Goal: Task Accomplishment & Management: Use online tool/utility

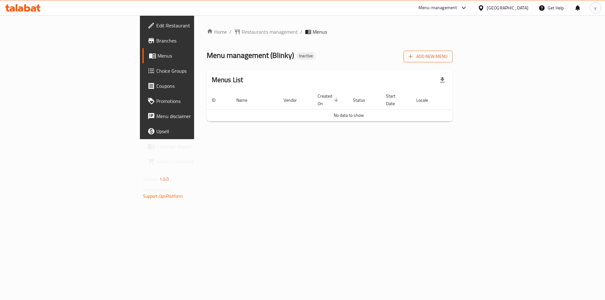
click at [452, 61] on button "Add New Menu" at bounding box center [427, 57] width 49 height 12
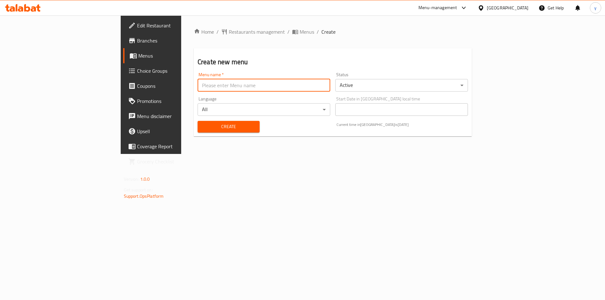
click at [208, 83] on input "text" at bounding box center [263, 85] width 133 height 13
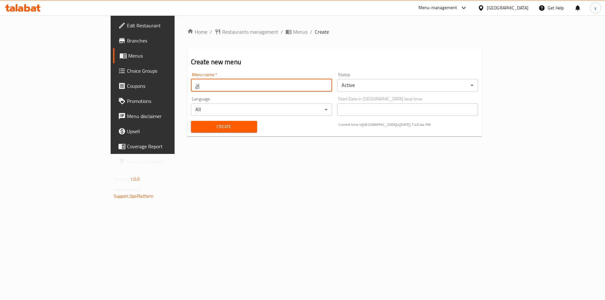
type input "إ"
type input "Youssef [DATE]"
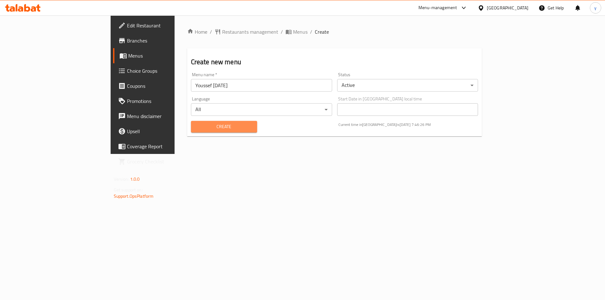
click at [201, 126] on span "Create" at bounding box center [224, 127] width 56 height 8
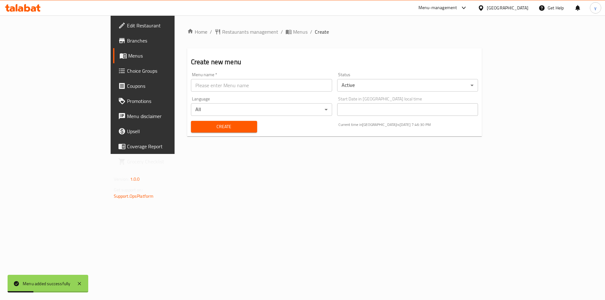
click at [128, 60] on span "Menus" at bounding box center [167, 56] width 78 height 8
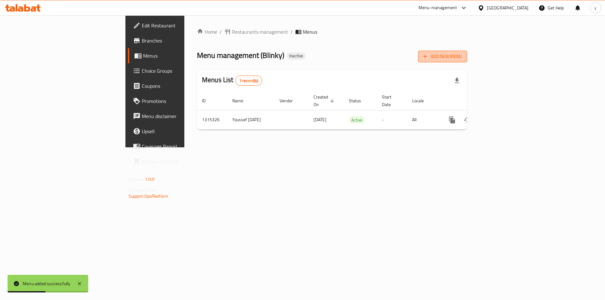
click at [462, 58] on span "Add New Menu" at bounding box center [442, 57] width 39 height 8
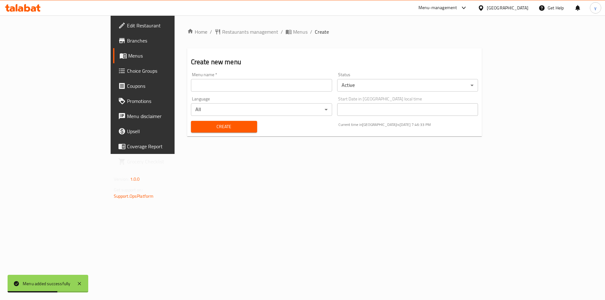
click at [113, 62] on link "Menus" at bounding box center [162, 55] width 99 height 15
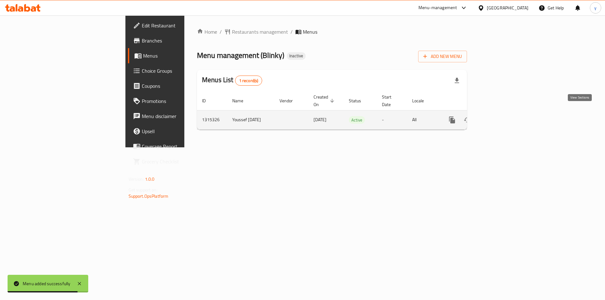
click at [505, 112] on link "enhanced table" at bounding box center [497, 119] width 15 height 15
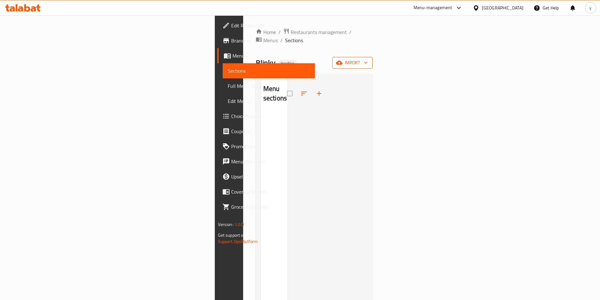
click at [368, 59] on span "import" at bounding box center [352, 63] width 30 height 8
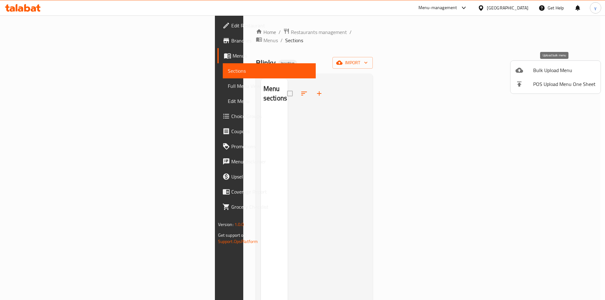
click at [551, 67] on span "Bulk Upload Menu" at bounding box center [564, 70] width 62 height 8
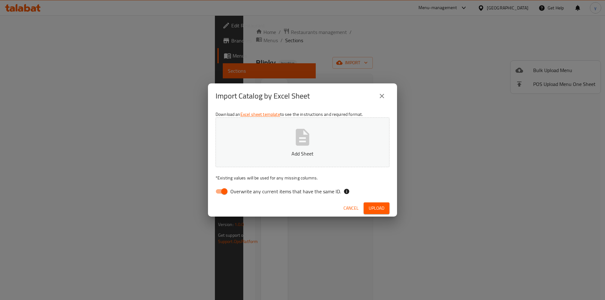
click at [226, 192] on input "Overwrite any current items that have the same ID." at bounding box center [224, 191] width 36 height 12
checkbox input "false"
click at [277, 163] on button "Add Sheet" at bounding box center [302, 142] width 174 height 50
click at [376, 204] on span "Upload" at bounding box center [376, 208] width 16 height 8
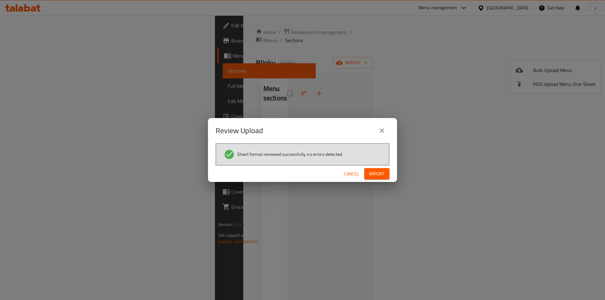
click at [383, 175] on span "Import" at bounding box center [376, 174] width 15 height 8
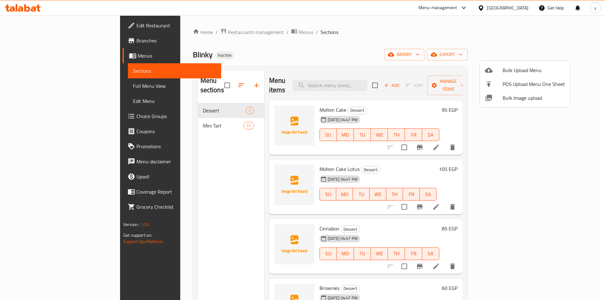
click at [416, 54] on div at bounding box center [302, 150] width 605 height 300
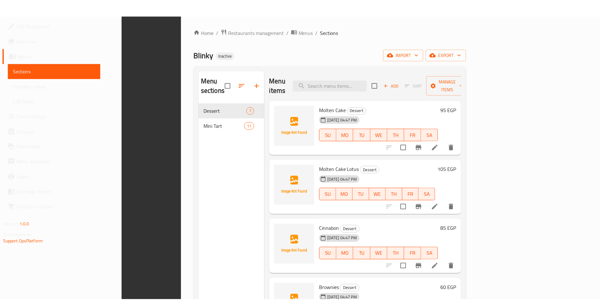
scroll to position [88, 0]
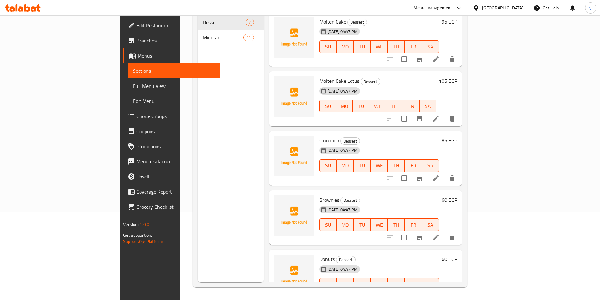
click at [198, 113] on div "Menu sections Dessert 7 Mini Tart 11" at bounding box center [231, 132] width 66 height 300
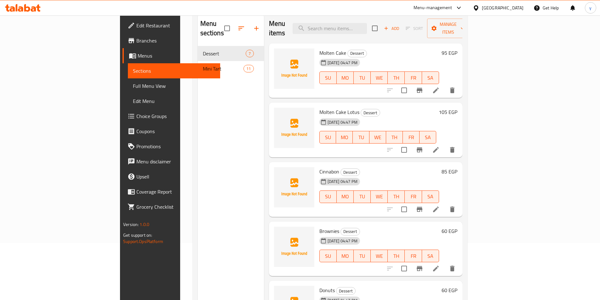
scroll to position [0, 0]
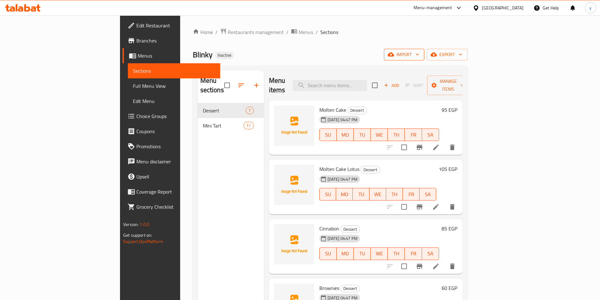
click at [394, 52] on icon "button" at bounding box center [391, 54] width 6 height 6
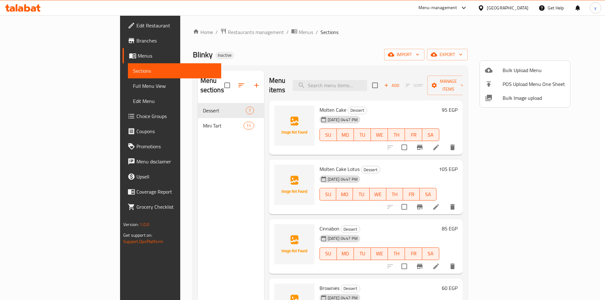
click at [463, 56] on div at bounding box center [302, 150] width 605 height 300
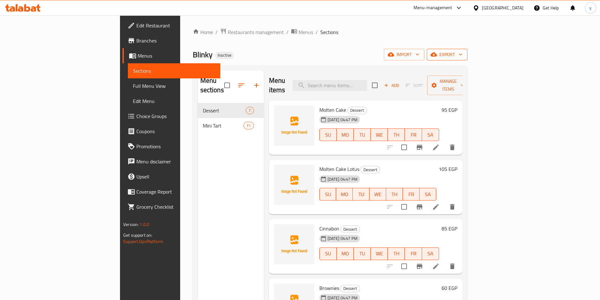
click at [464, 52] on icon "button" at bounding box center [460, 54] width 6 height 6
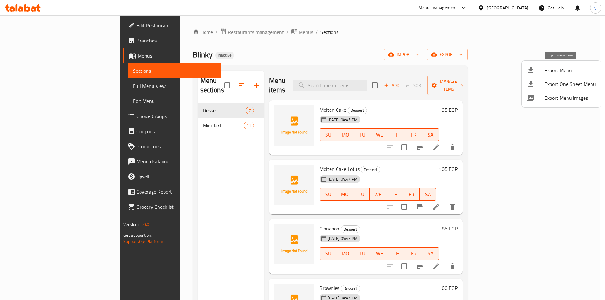
click at [566, 71] on span "Export Menu" at bounding box center [569, 70] width 51 height 8
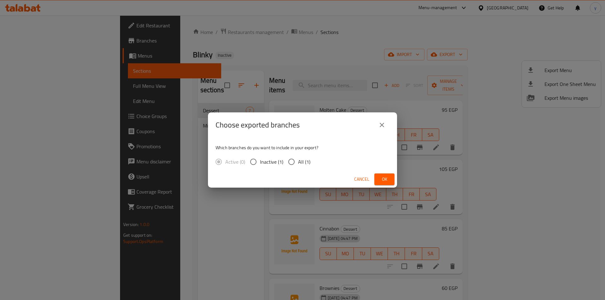
click at [300, 165] on span "All (1)" at bounding box center [304, 162] width 12 height 8
click at [298, 165] on input "All (1)" at bounding box center [291, 161] width 13 height 13
radio input "true"
click at [382, 180] on span "Ok" at bounding box center [384, 179] width 10 height 8
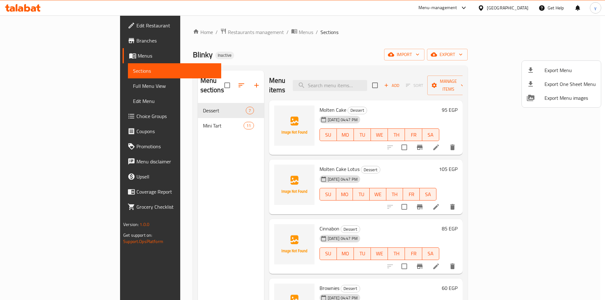
click at [291, 49] on div at bounding box center [302, 150] width 605 height 300
